Goal: Task Accomplishment & Management: Manage account settings

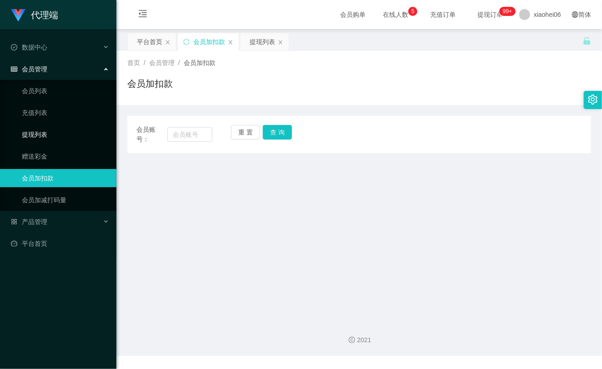
click at [45, 134] on link "提现列表" at bounding box center [65, 135] width 87 height 18
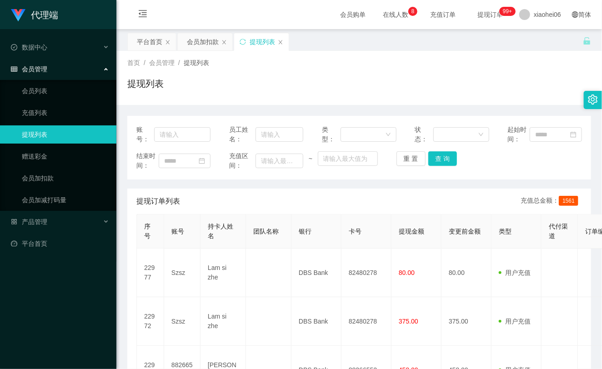
click at [411, 73] on div "首页 / 会员管理 / 提现列表 / 提现列表" at bounding box center [359, 78] width 464 height 40
